Goal: Obtain resource: Obtain resource

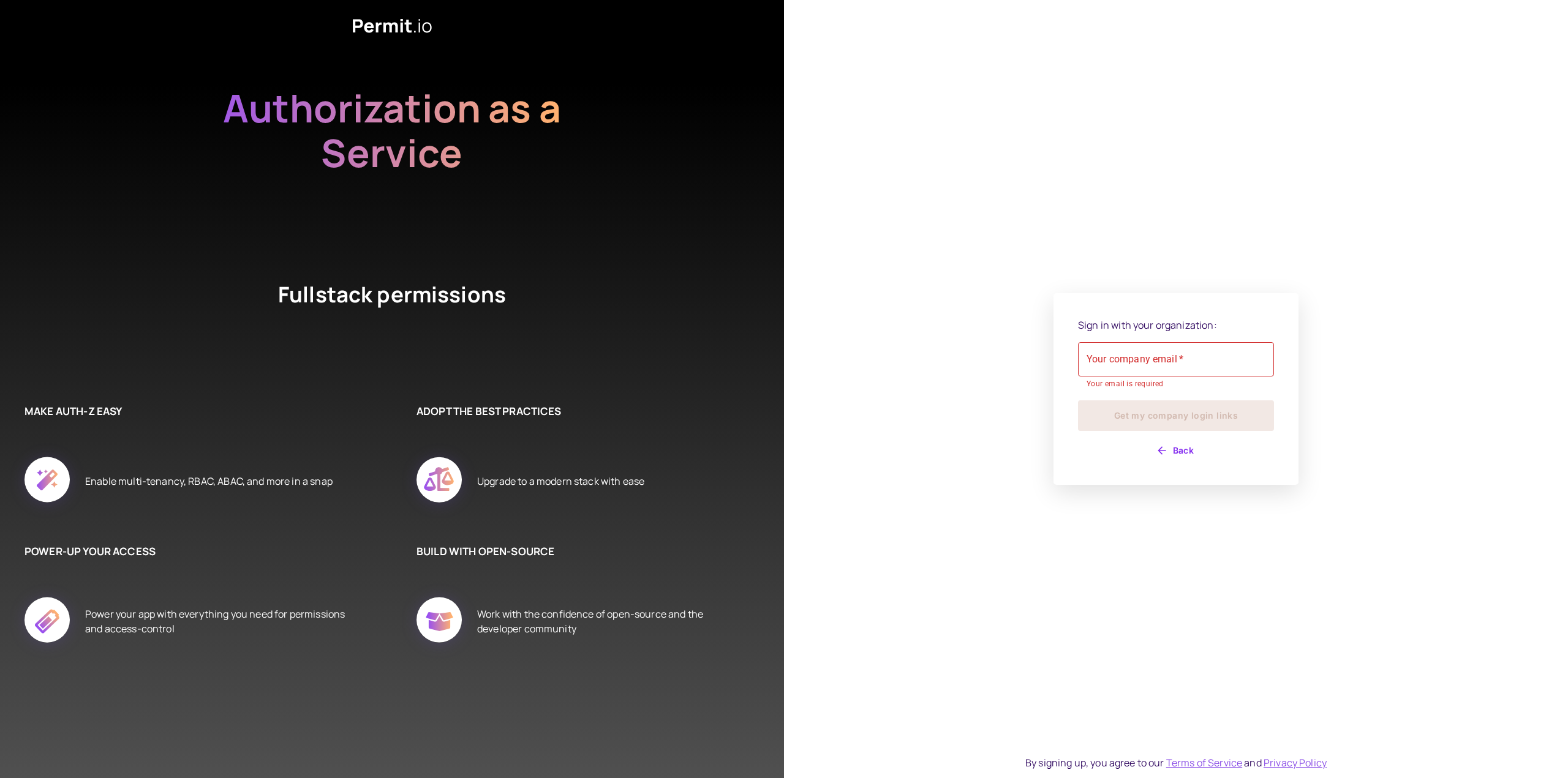
click at [1130, 356] on div "Your company email   * Your company email   * Your email is required" at bounding box center [1176, 366] width 196 height 48
click at [1130, 356] on input "Your company email   *" at bounding box center [1176, 360] width 196 height 34
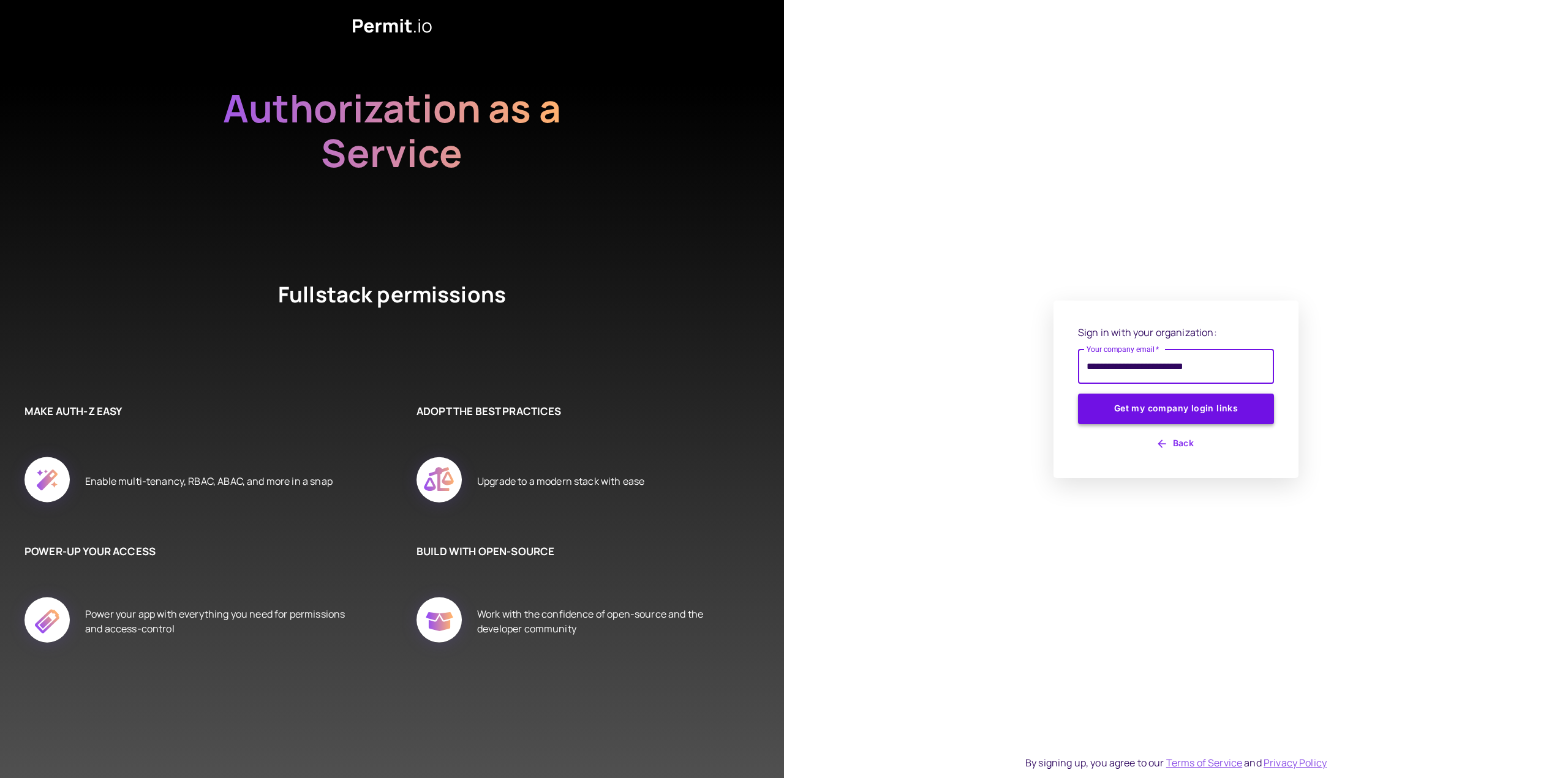
type input "**********"
click at [1094, 406] on button "Get my company login links" at bounding box center [1176, 409] width 196 height 30
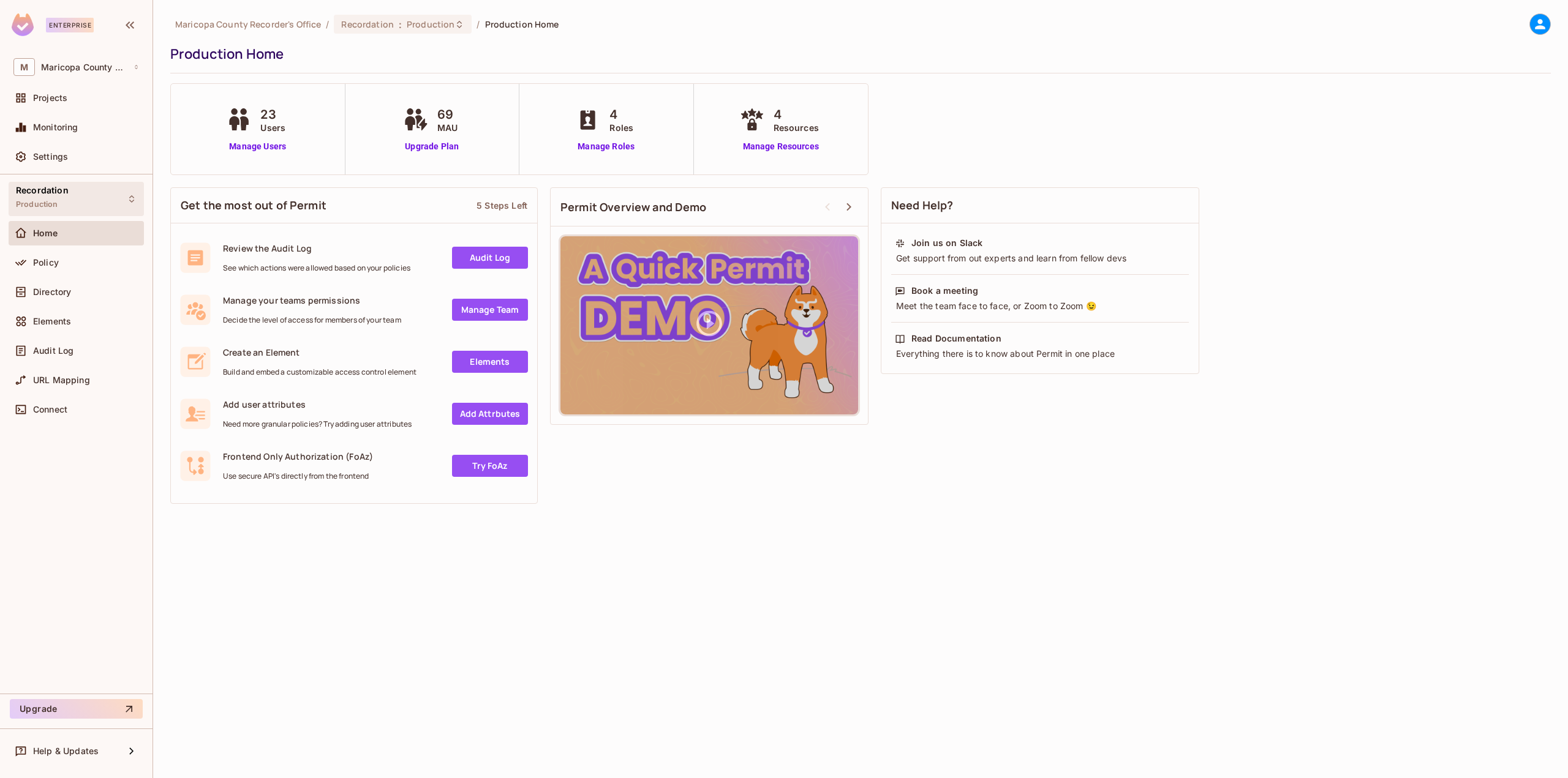
click at [90, 202] on div "Recordation Production" at bounding box center [76, 198] width 135 height 33
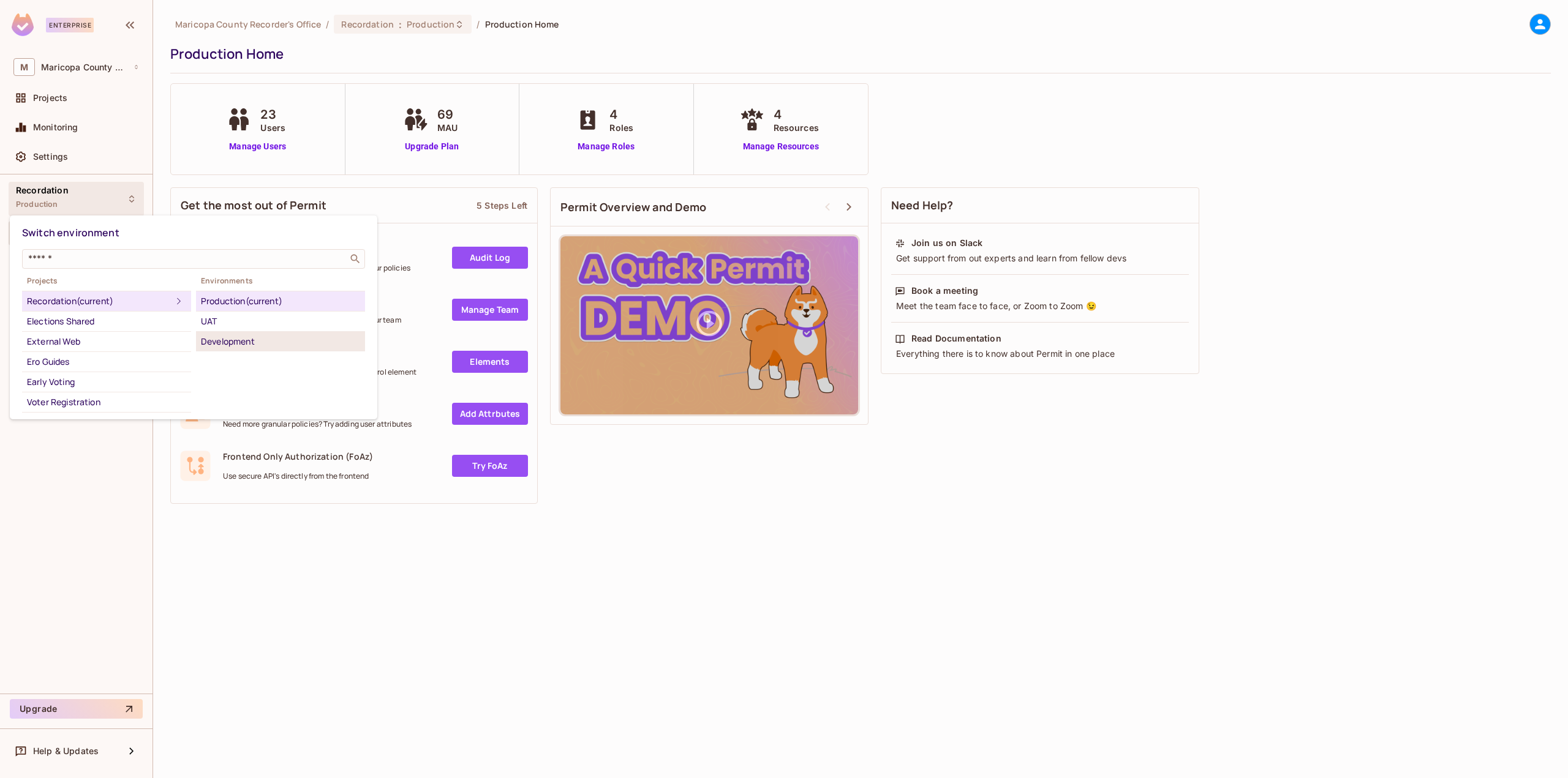
click at [246, 345] on div "Development" at bounding box center [280, 342] width 159 height 15
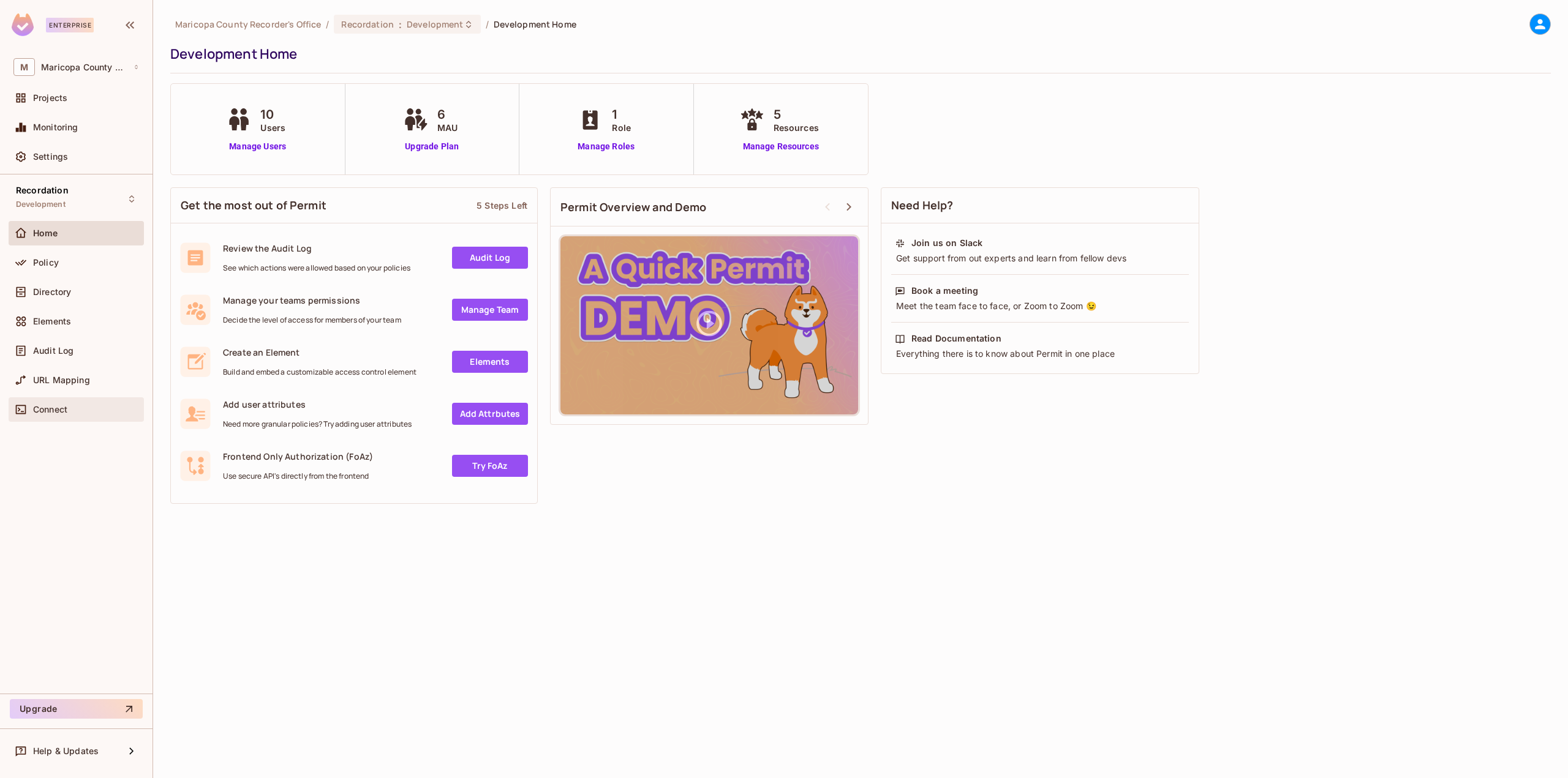
click at [81, 412] on div "Connect" at bounding box center [86, 409] width 106 height 10
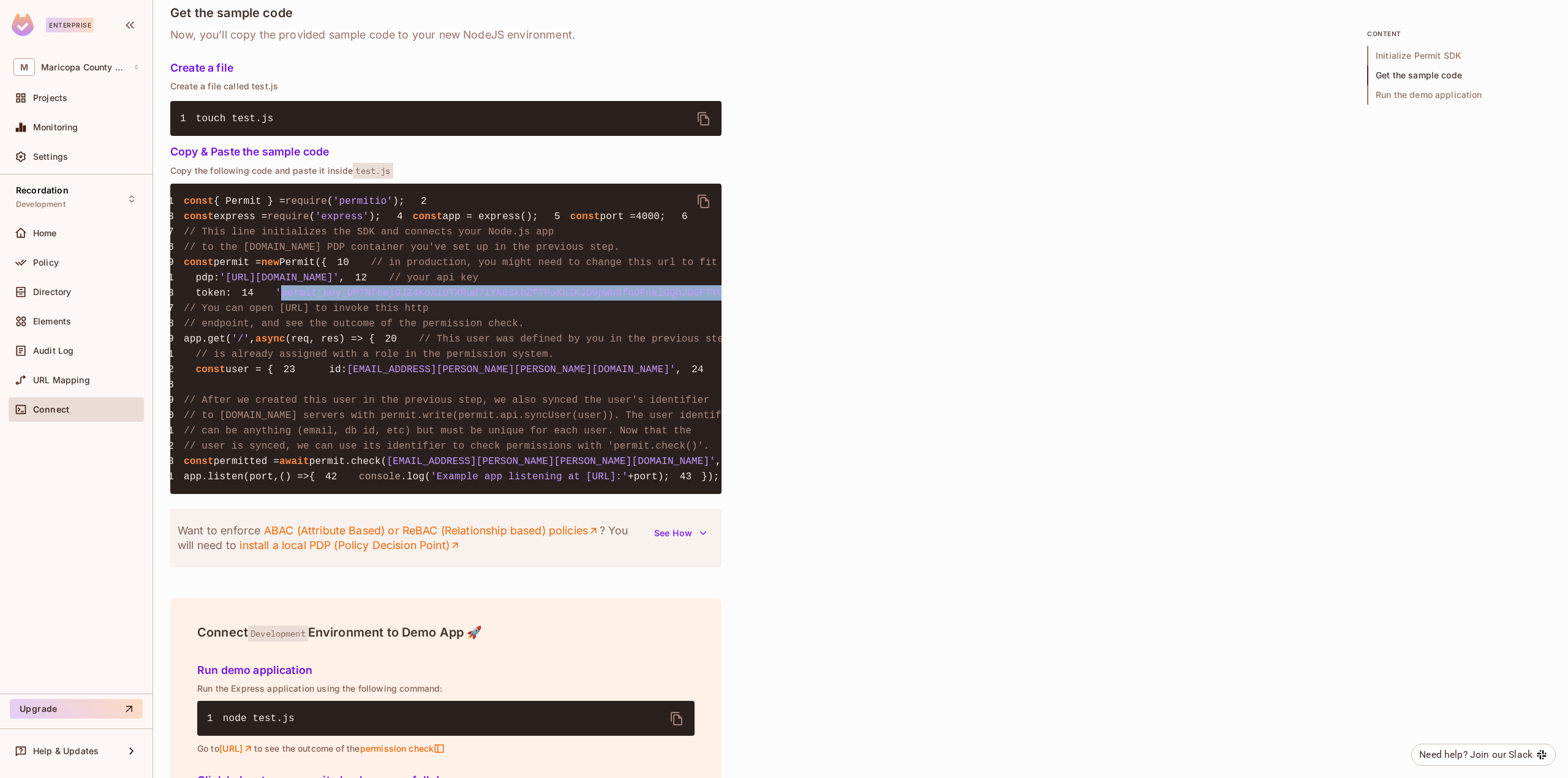
scroll to position [0, 70]
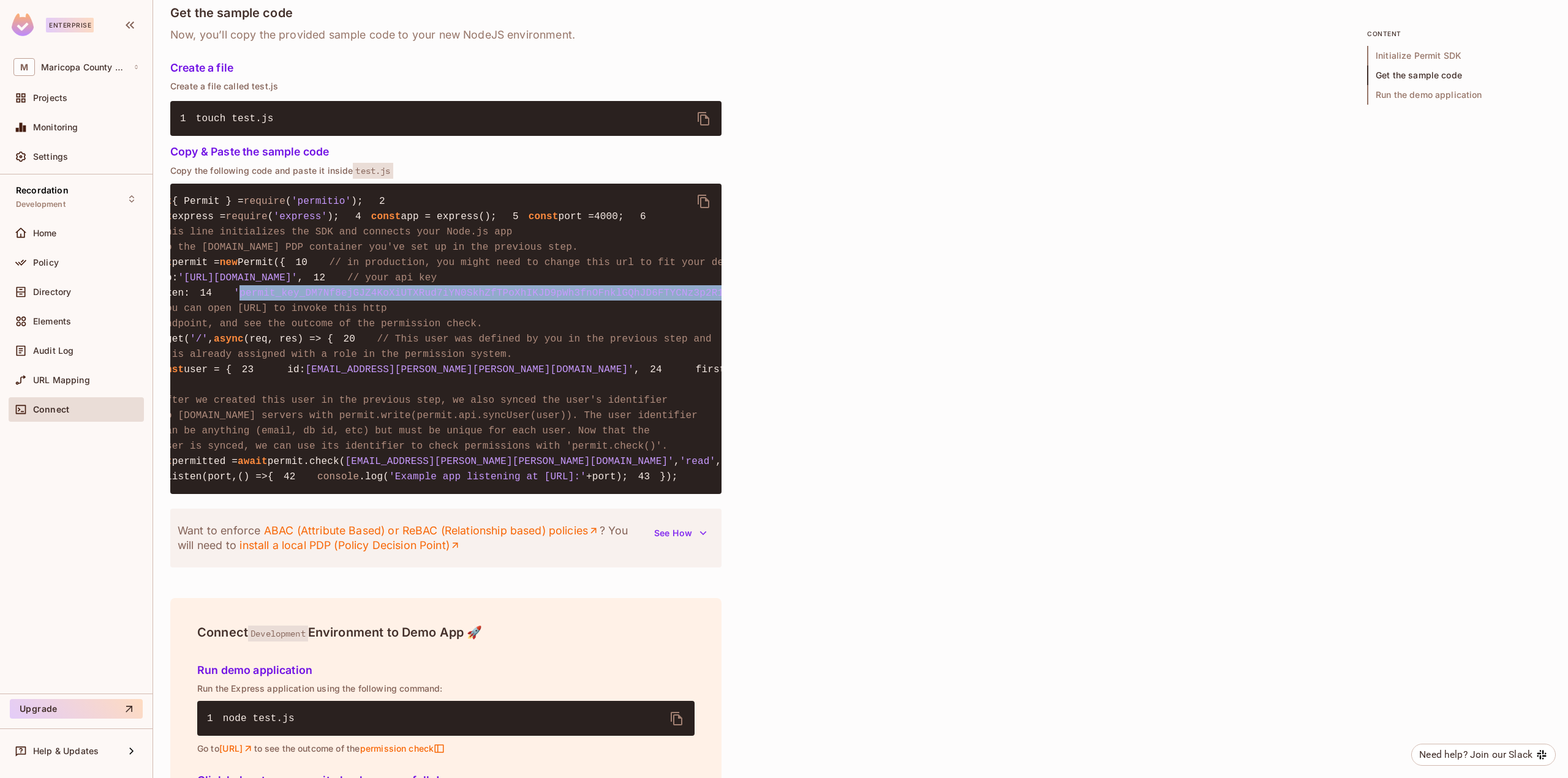
drag, startPoint x: 228, startPoint y: 390, endPoint x: 688, endPoint y: 389, distance: 460.0
click at [688, 299] on span "'permit_key_DM7Nf8ejGJZ4KoXiUTXRud7iYN0SkhZfTPoXhIKJD9pWh3fnOFnklGQhJD6FTYCNz3p…" at bounding box center [529, 293] width 591 height 11
copy span "permit_key_DM7Nf8ejGJZ4KoXiUTXRud7iYN0SkhZfTPoXhIKJD9pWh3fnOFnklGQhJD6FTYCNz3p2…"
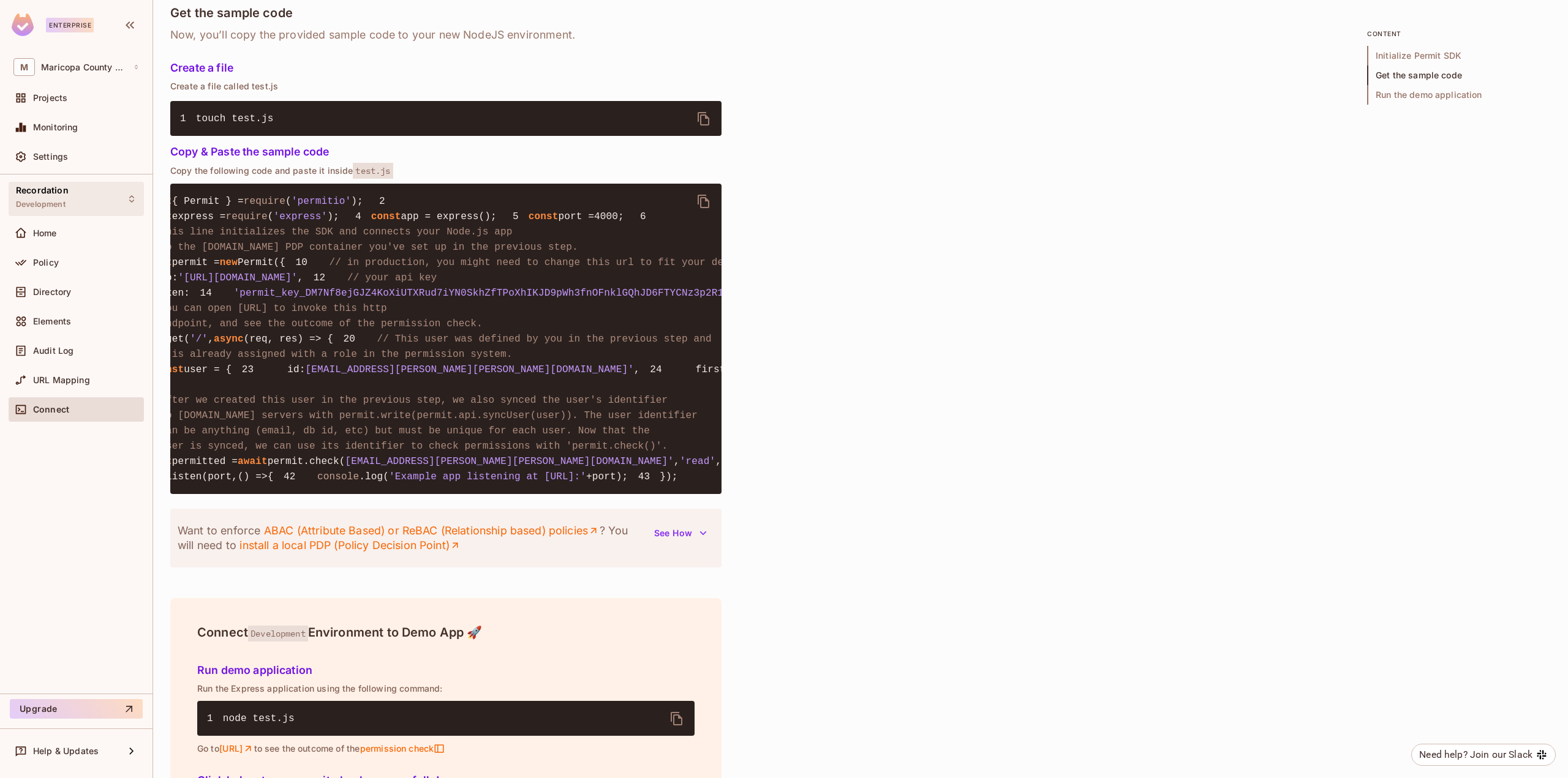
click at [117, 195] on div "Recordation Development" at bounding box center [76, 198] width 135 height 33
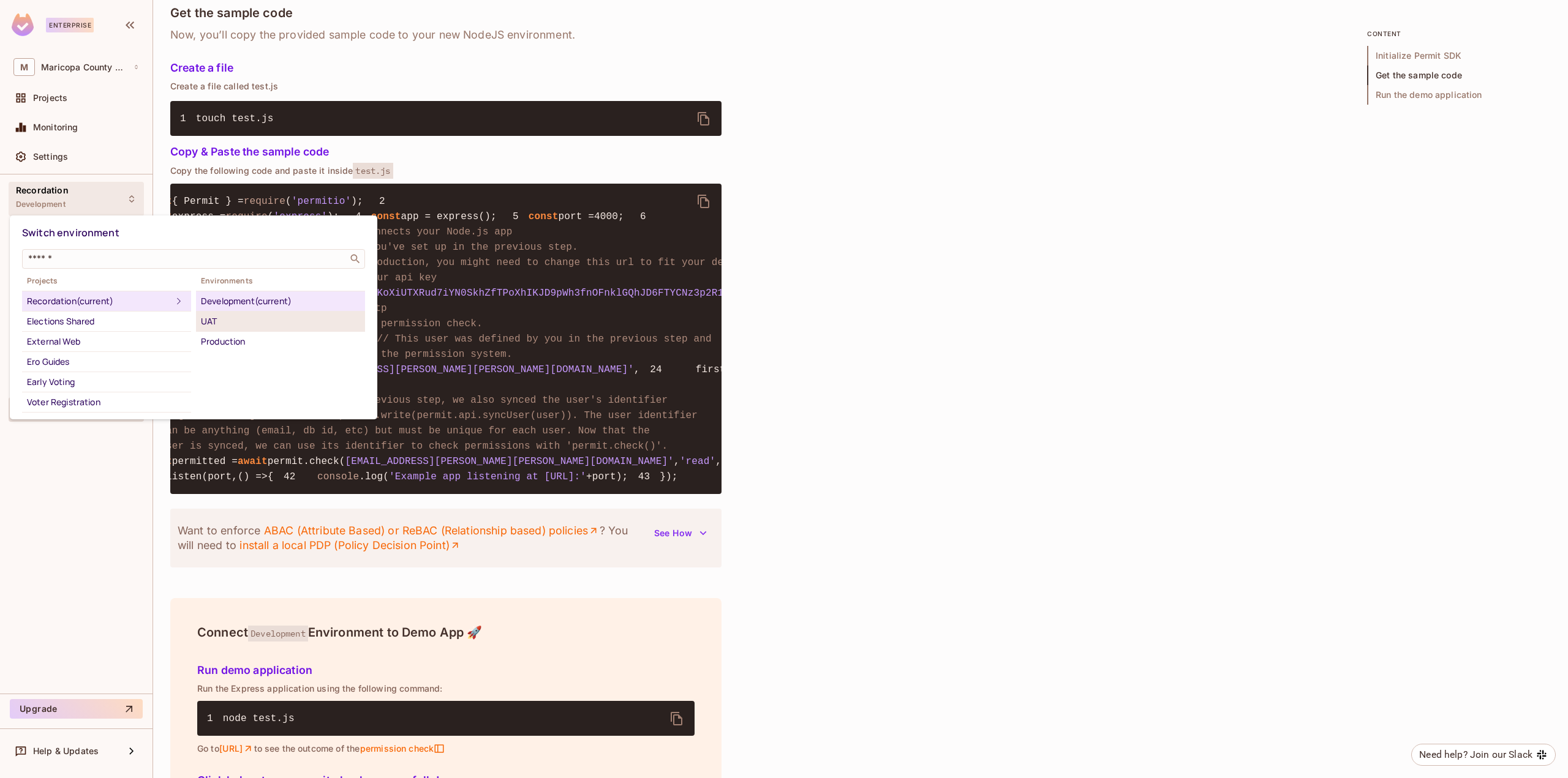
click at [210, 321] on div "UAT" at bounding box center [280, 322] width 159 height 15
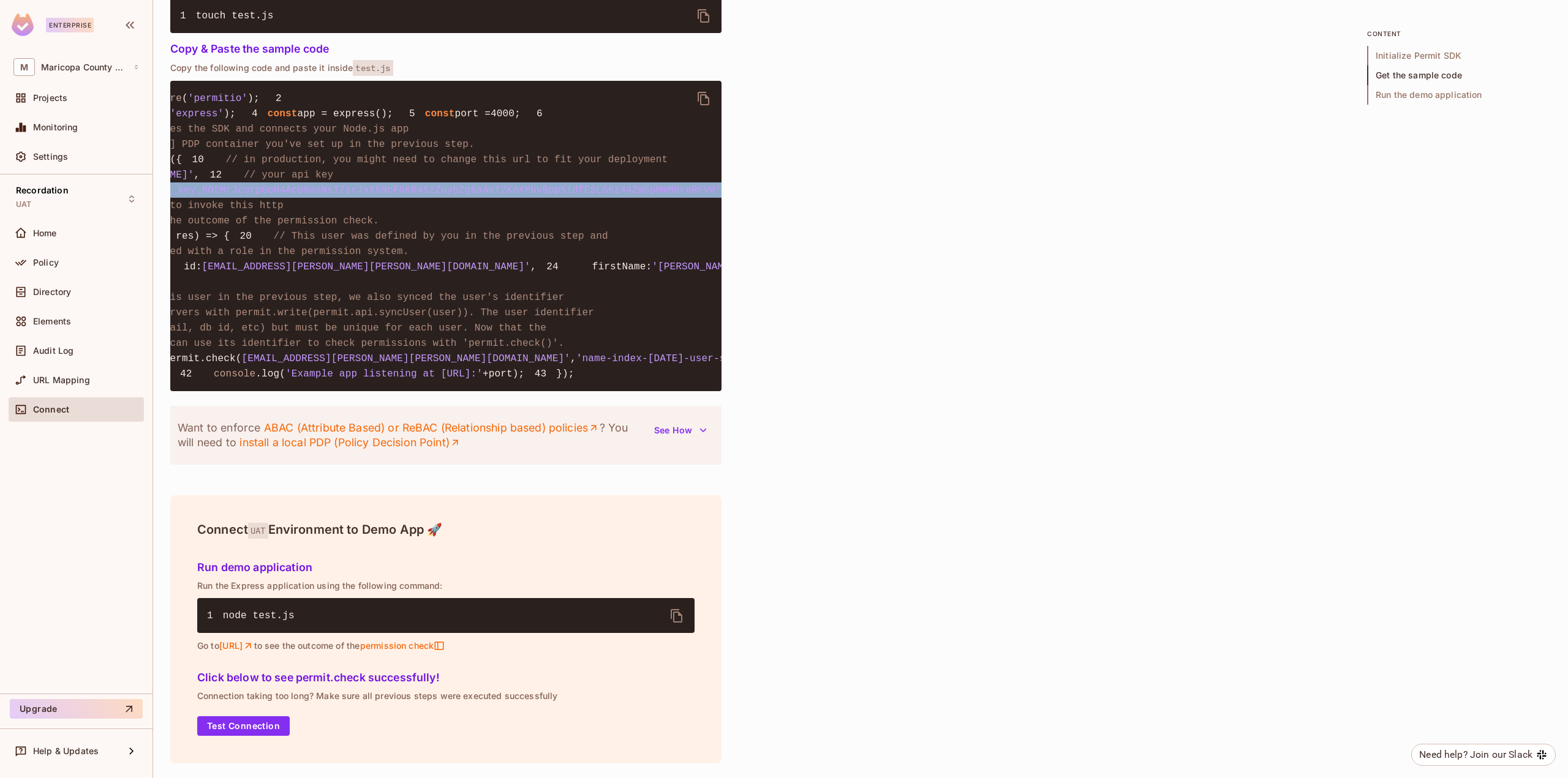
scroll to position [0, 185]
drag, startPoint x: 226, startPoint y: 272, endPoint x: 553, endPoint y: 280, distance: 327.1
click at [574, 196] on span "'permit_key_8OtMrJcurpGoH4AcU8osNsI7srJxX59cF6KR4SzZuybZq6aAmT2KoXMbvBpp5idfESL…" at bounding box center [414, 190] width 591 height 11
copy span "permit_key_8OtMrJcurpGoH4AcU8osNsI7srJxX59cF6KR4SzZuybZq6aAmT2KoXMbvBpp5idfESLG…"
